Goal: Information Seeking & Learning: Learn about a topic

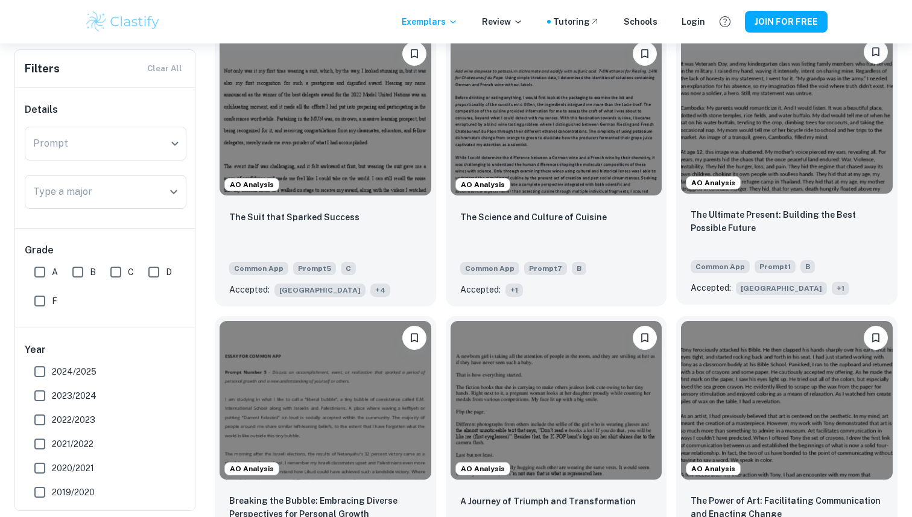
scroll to position [682, 0]
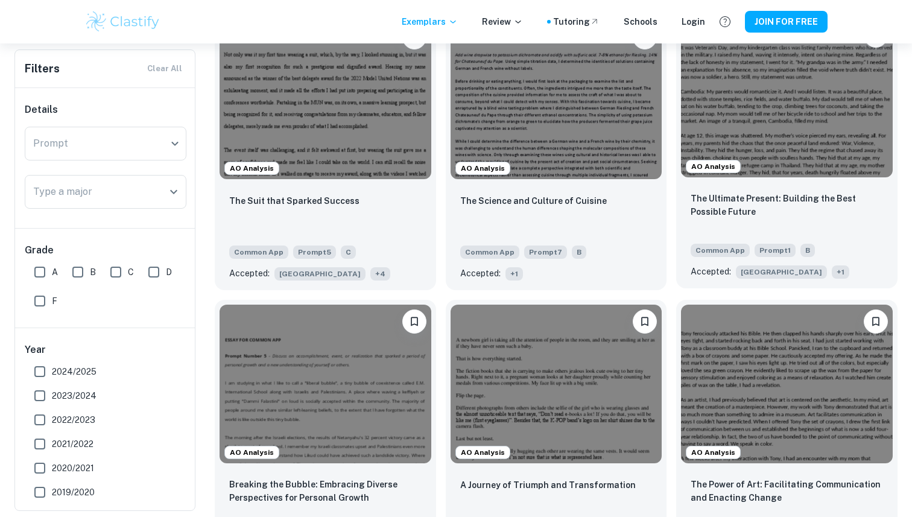
click at [832, 272] on span "+ 1" at bounding box center [840, 272] width 17 height 13
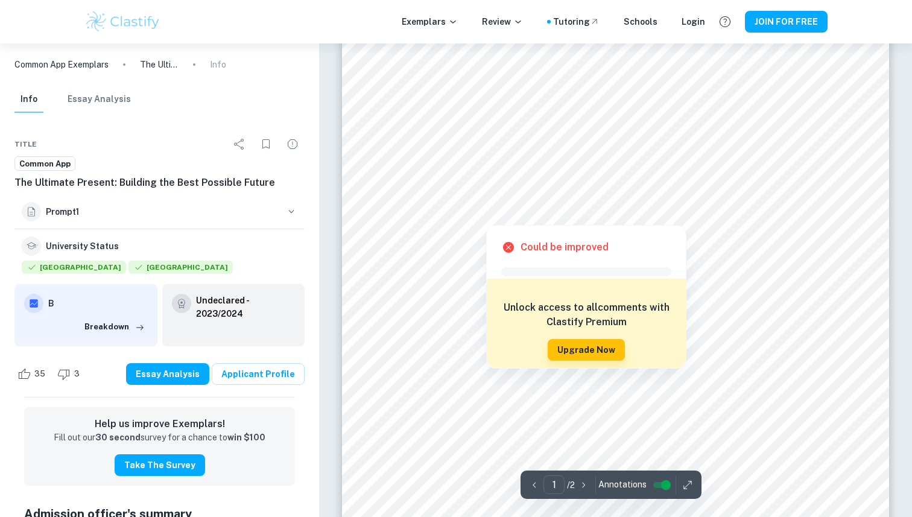
scroll to position [391, 0]
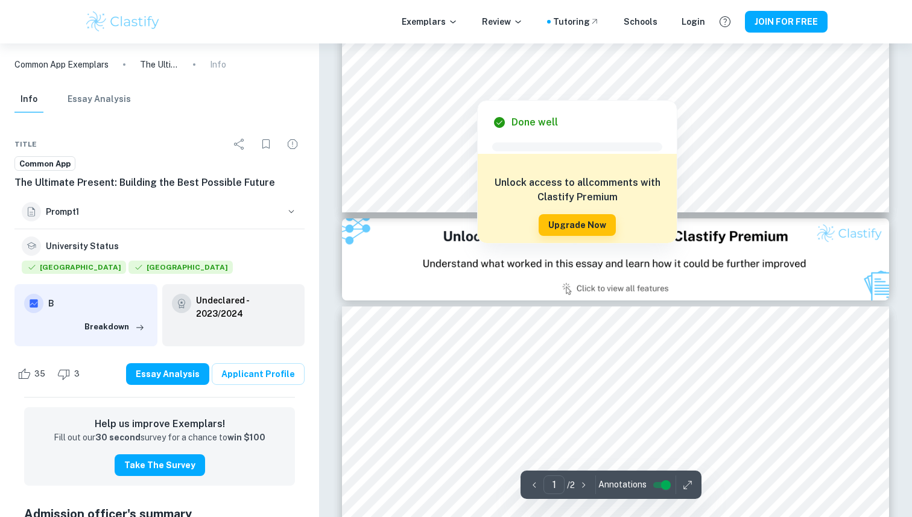
type input "2"
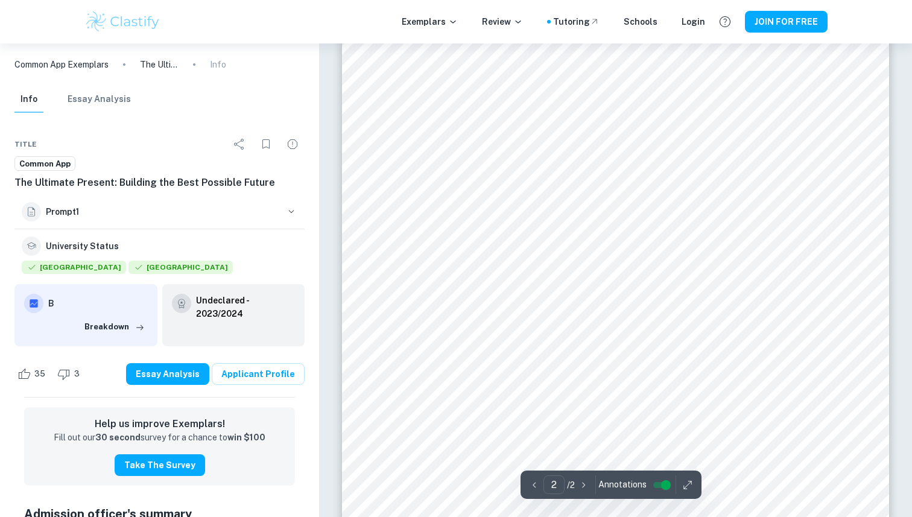
scroll to position [1052, 0]
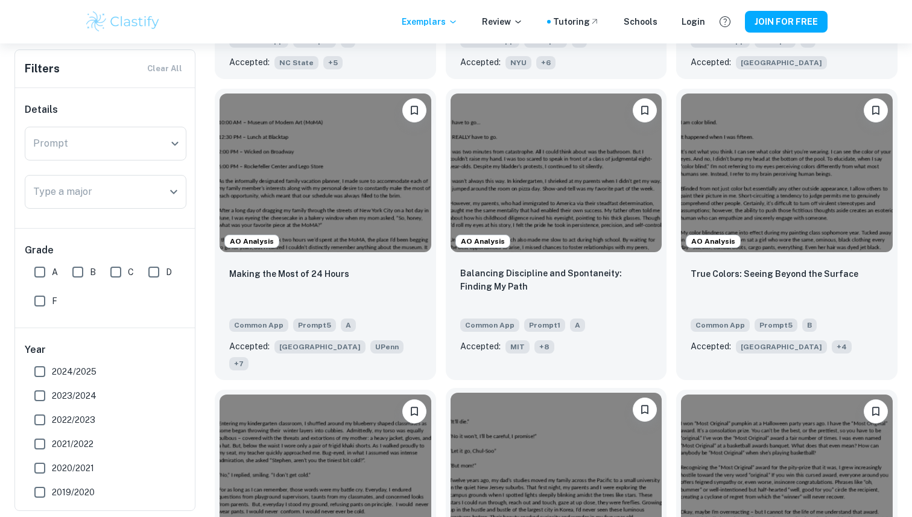
scroll to position [1144, 0]
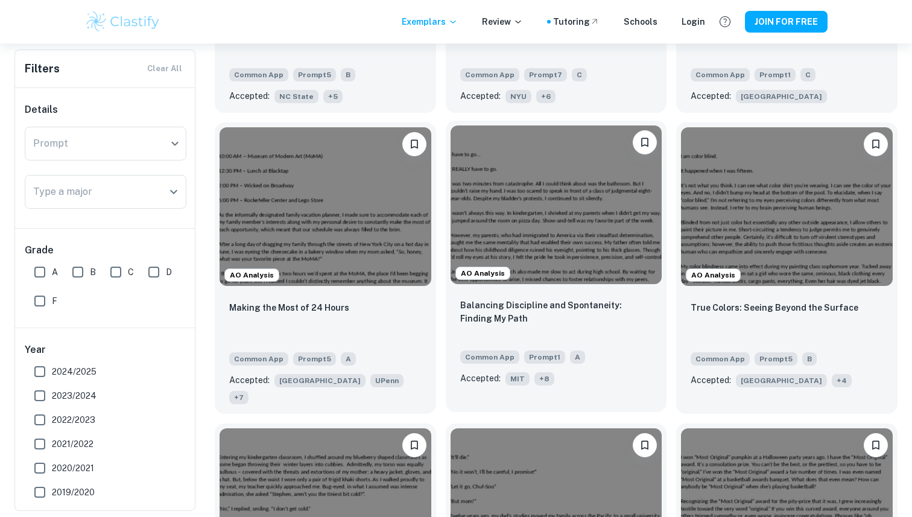
click at [491, 319] on p "Balancing Discipline and Spontaneity: Finding My Path" at bounding box center [556, 312] width 192 height 27
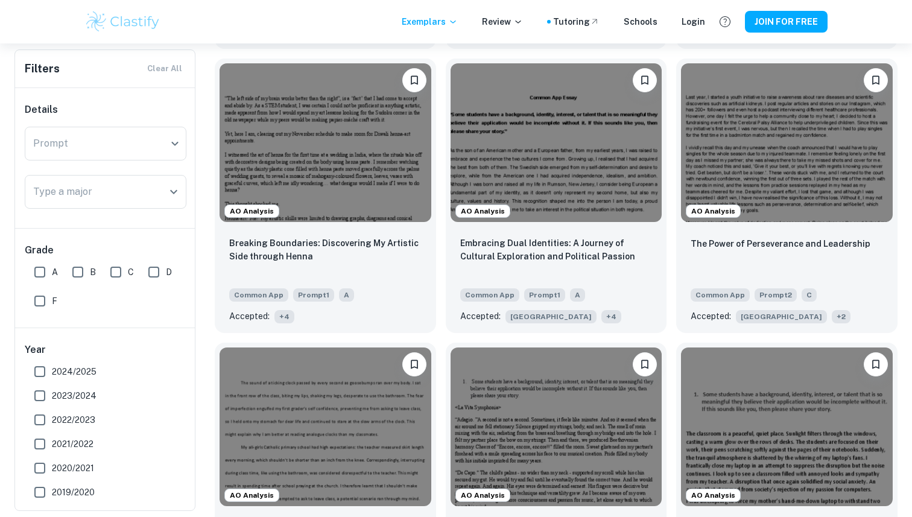
scroll to position [3533, 0]
click at [36, 366] on input "2024/2025" at bounding box center [40, 372] width 24 height 24
checkbox input "true"
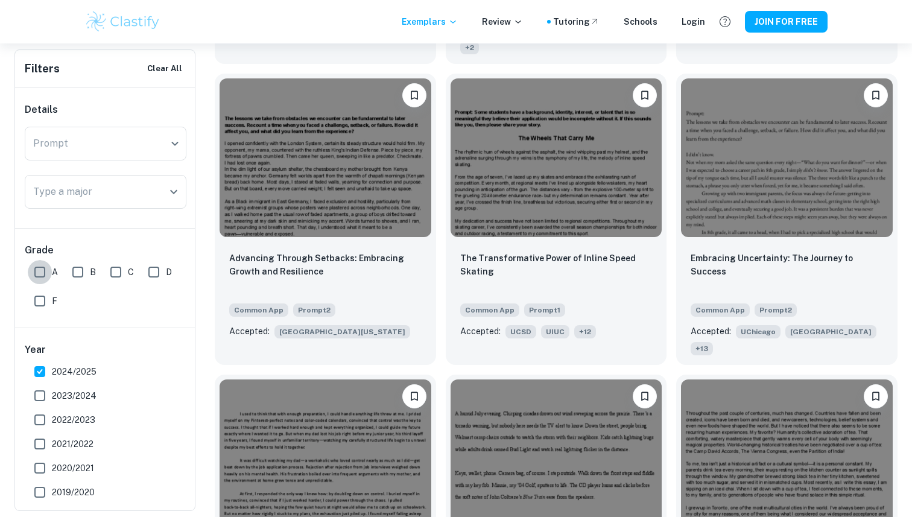
click at [35, 272] on input "A" at bounding box center [40, 272] width 24 height 24
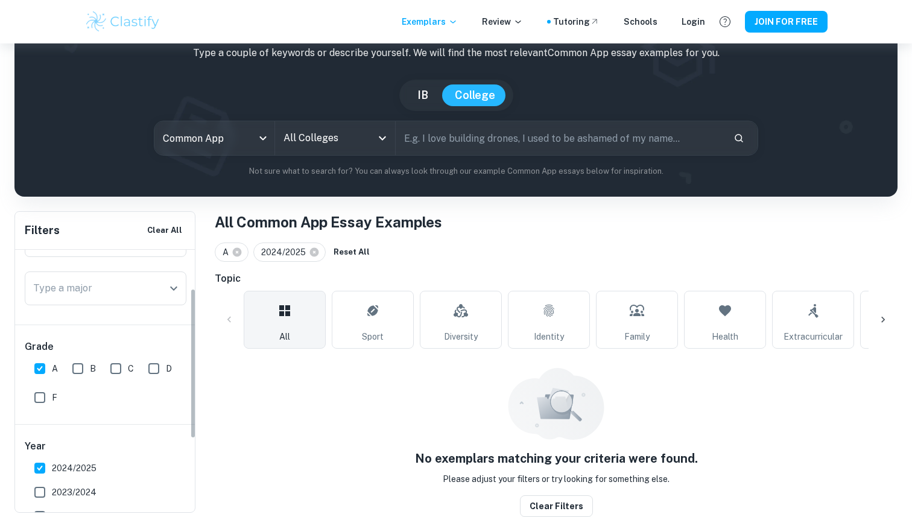
scroll to position [136, 0]
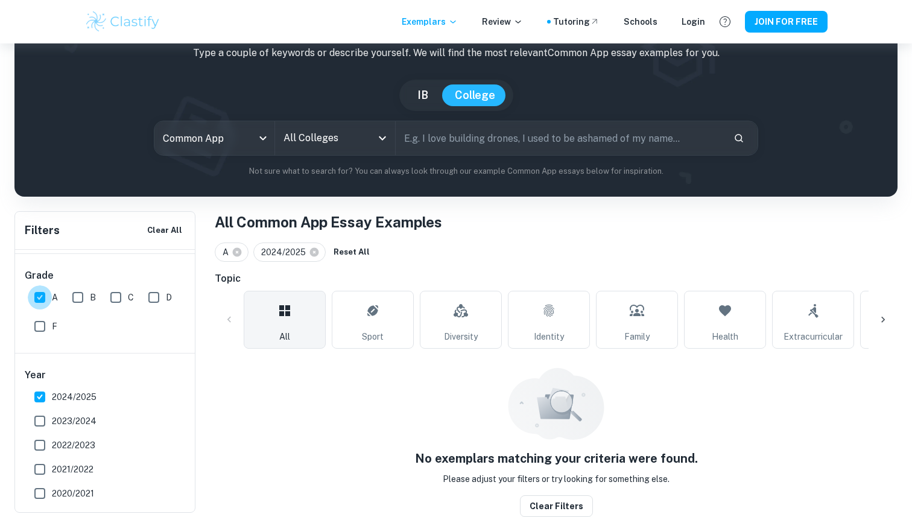
click at [45, 307] on input "A" at bounding box center [40, 297] width 24 height 24
checkbox input "false"
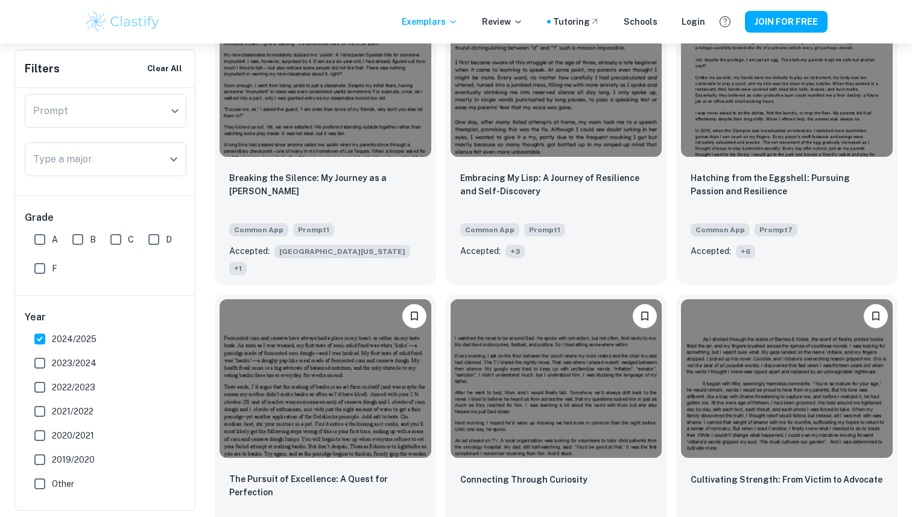
scroll to position [1670, 0]
